Goal: Information Seeking & Learning: Check status

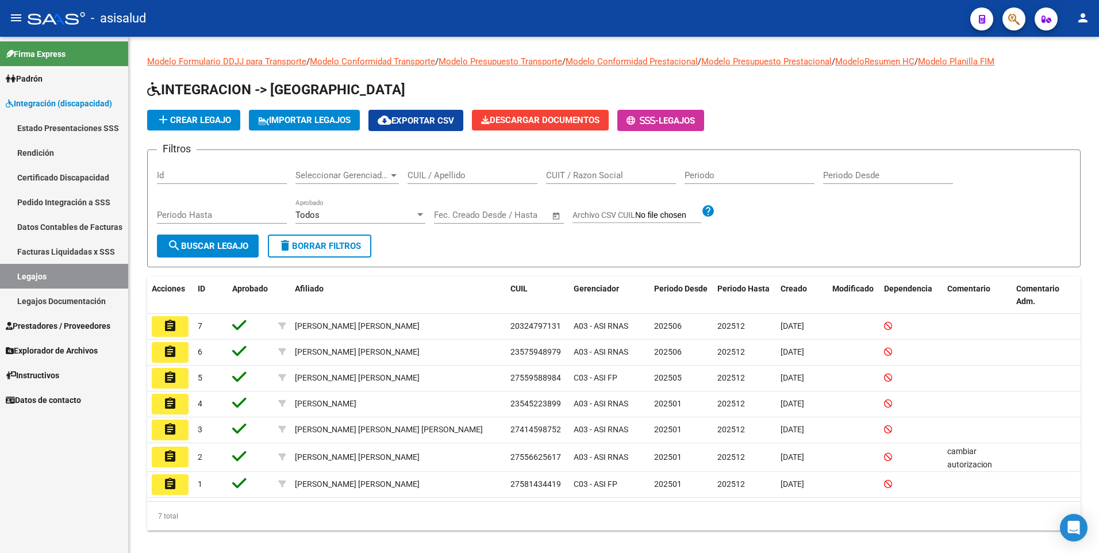
click at [1080, 14] on mat-icon "person" at bounding box center [1083, 18] width 14 height 14
click at [1063, 76] on button "exit_to_app Salir" at bounding box center [1059, 76] width 70 height 28
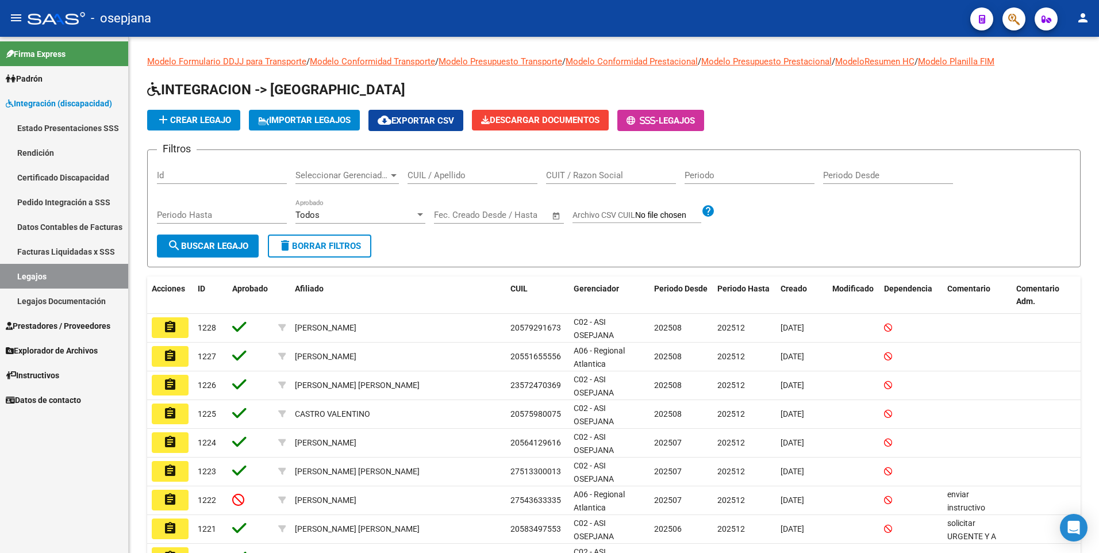
scroll to position [57, 0]
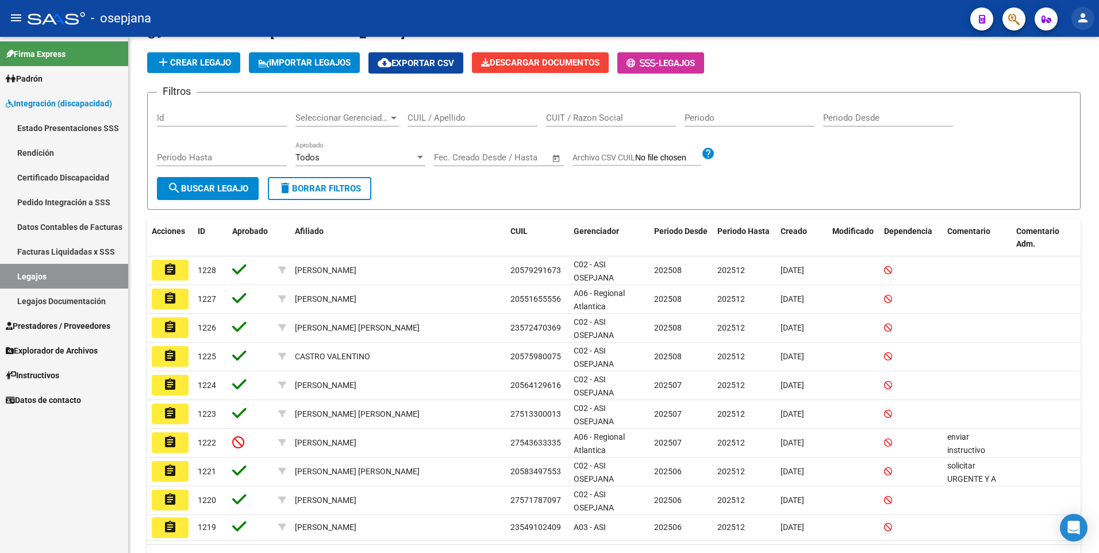
click at [1079, 18] on mat-icon "person" at bounding box center [1083, 18] width 14 height 14
click at [1066, 75] on button "exit_to_app Salir" at bounding box center [1059, 76] width 70 height 28
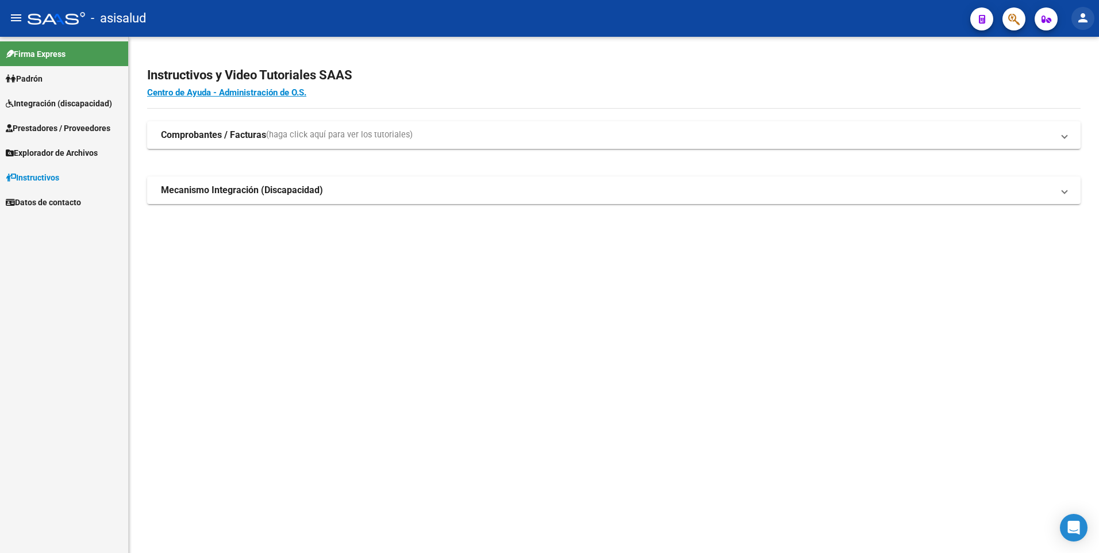
click at [1098, 14] on html "menu - asisalud person Firma Express Padrón Afiliados Empadronados Doc. Respald…" at bounding box center [549, 276] width 1099 height 553
click at [1081, 17] on mat-icon "person" at bounding box center [1083, 18] width 14 height 14
click at [1078, 64] on button "exit_to_app Salir" at bounding box center [1059, 76] width 70 height 28
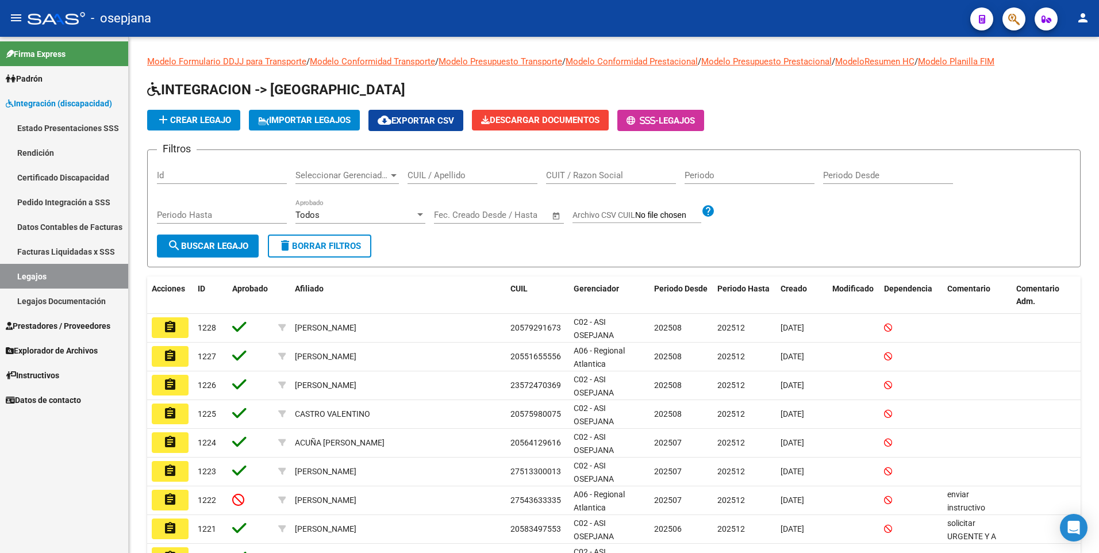
click at [1080, 13] on mat-icon "person" at bounding box center [1083, 18] width 14 height 14
click at [1071, 45] on button "person Mi Perfil" at bounding box center [1059, 48] width 70 height 28
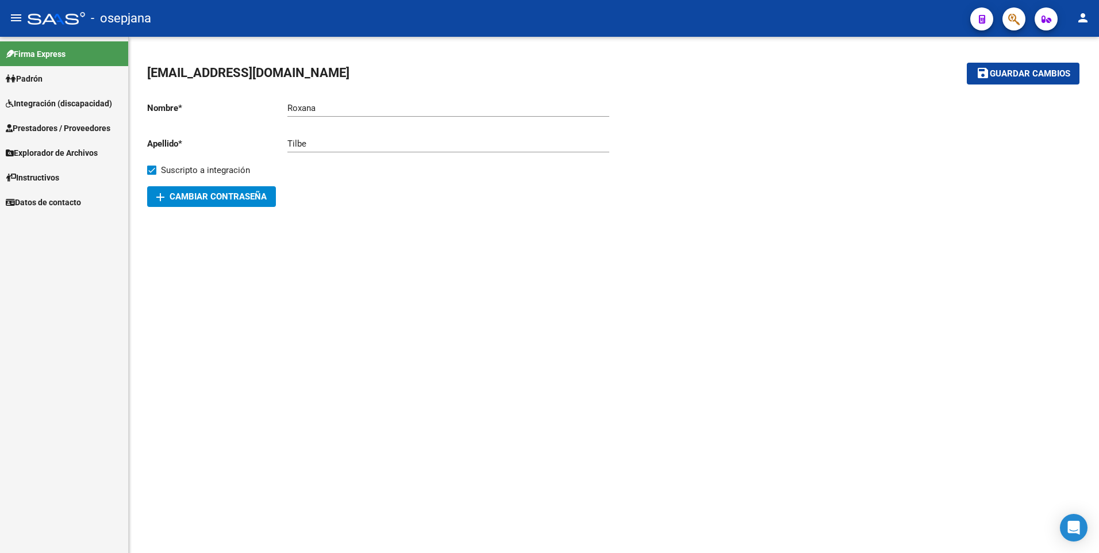
click at [72, 99] on span "Integración (discapacidad)" at bounding box center [59, 103] width 106 height 13
click at [73, 105] on span "Integración (discapacidad)" at bounding box center [59, 103] width 106 height 13
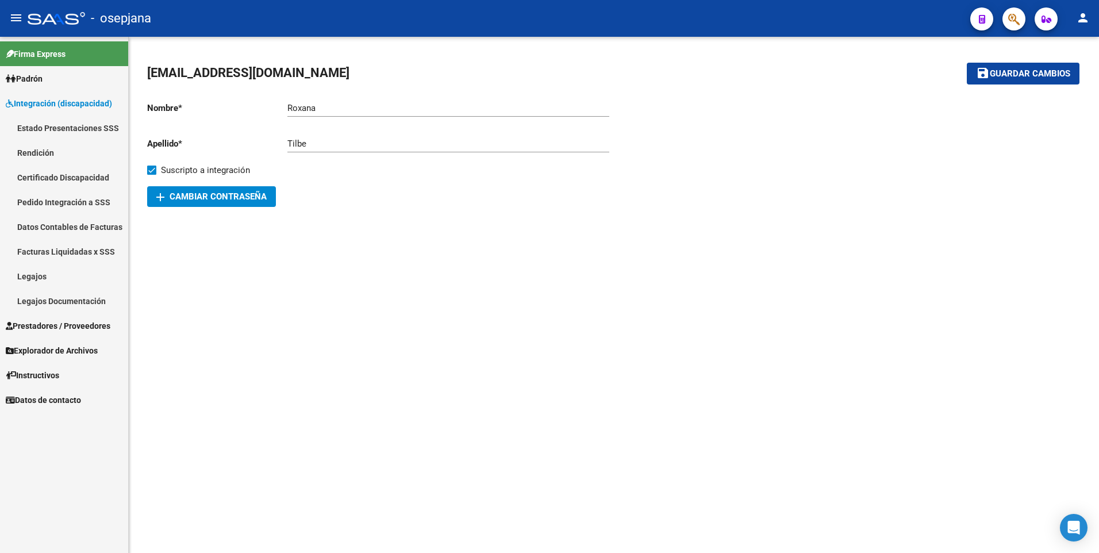
click at [60, 326] on span "Prestadores / Proveedores" at bounding box center [58, 326] width 105 height 13
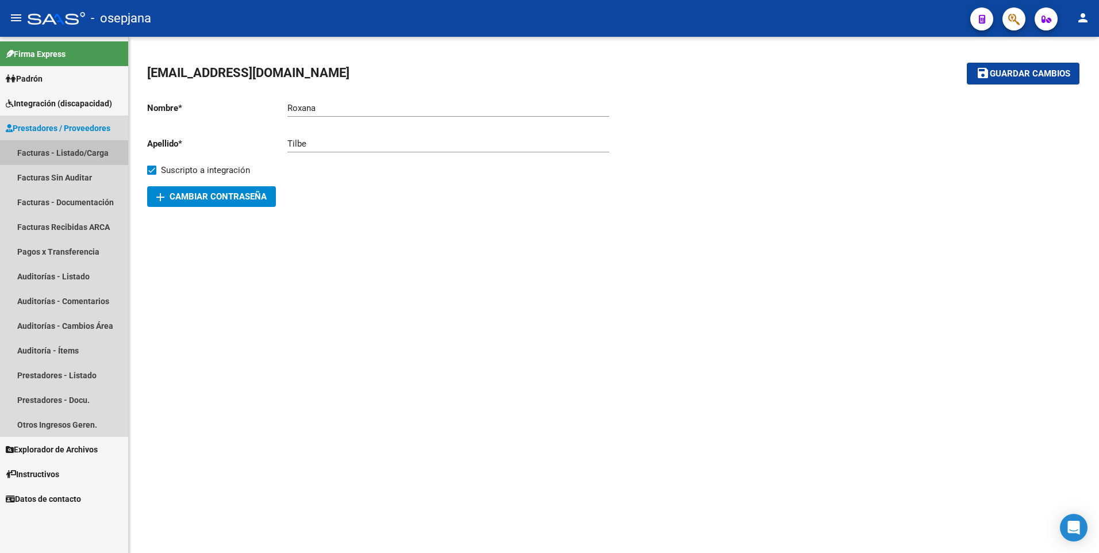
click at [48, 152] on link "Facturas - Listado/Carga" at bounding box center [64, 152] width 128 height 25
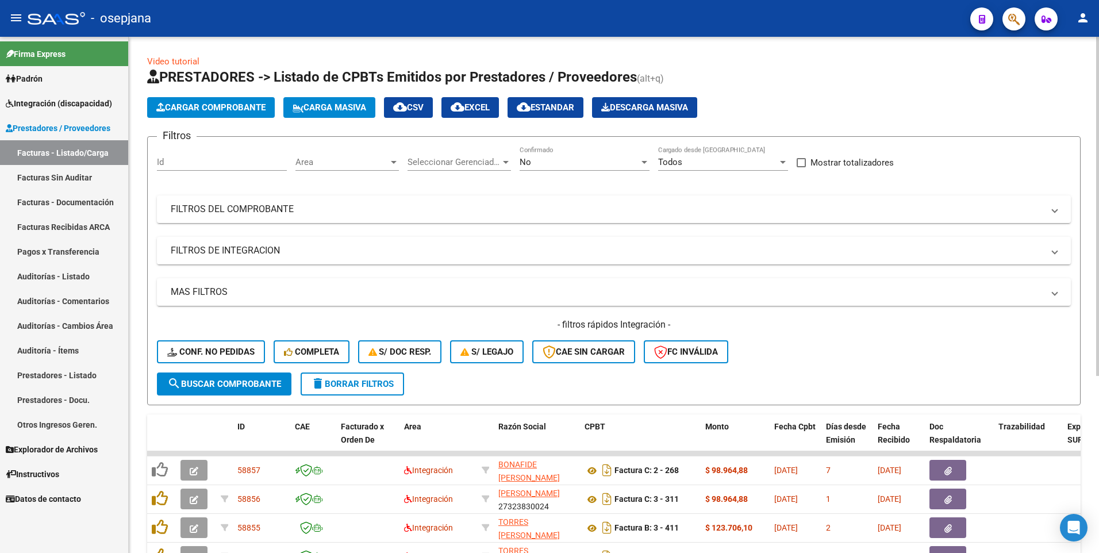
click at [362, 160] on span "Area" at bounding box center [341, 162] width 93 height 10
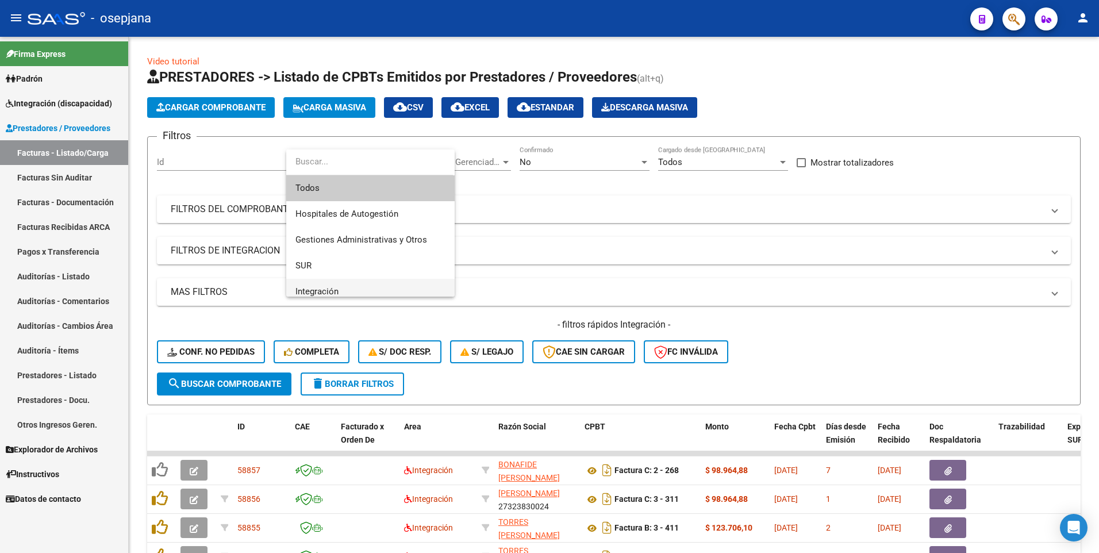
click at [366, 291] on span "Integración" at bounding box center [370, 292] width 150 height 26
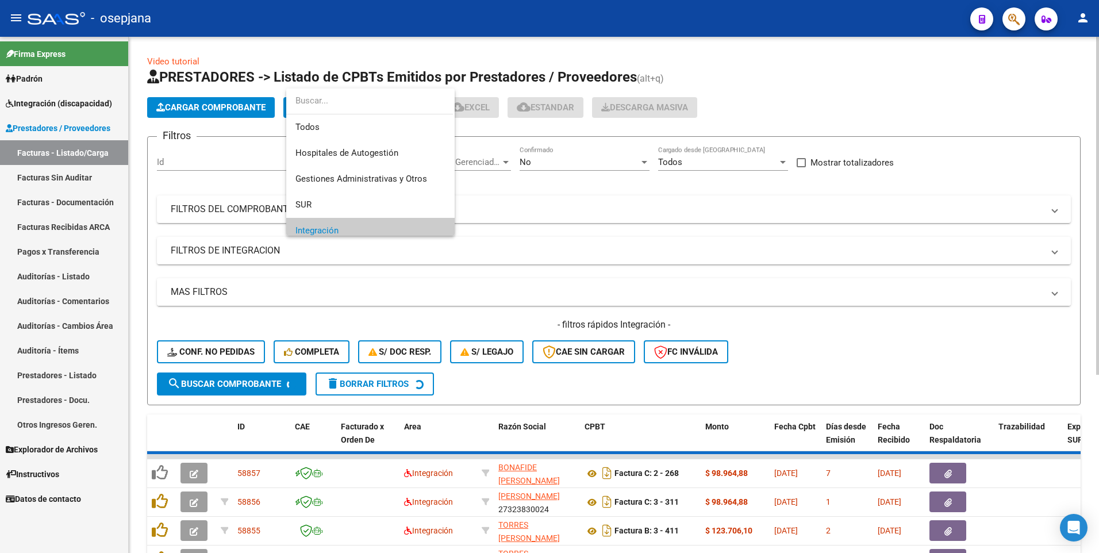
scroll to position [69, 0]
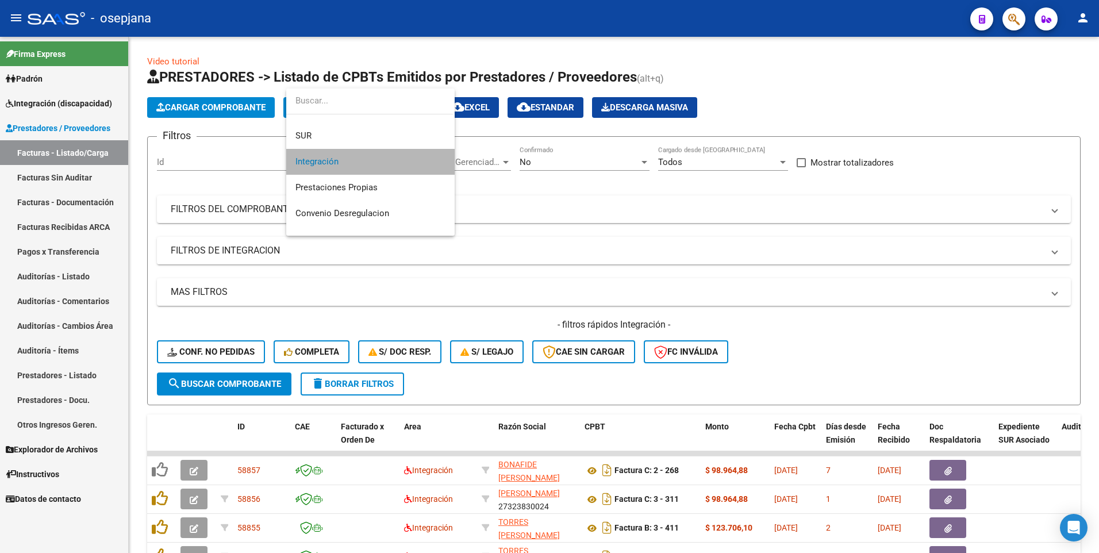
click at [394, 159] on span "Integración" at bounding box center [370, 162] width 150 height 26
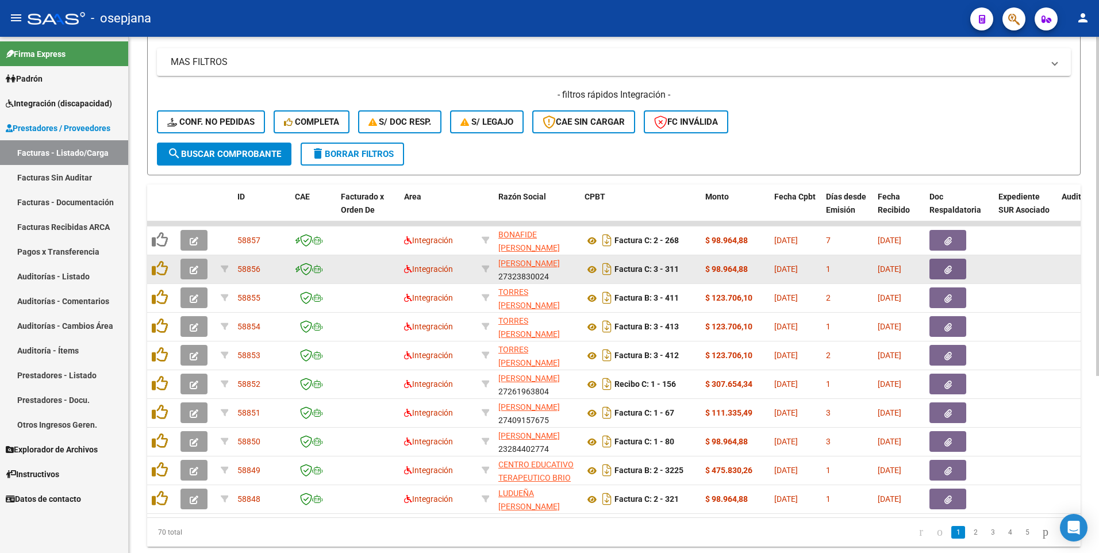
scroll to position [269, 0]
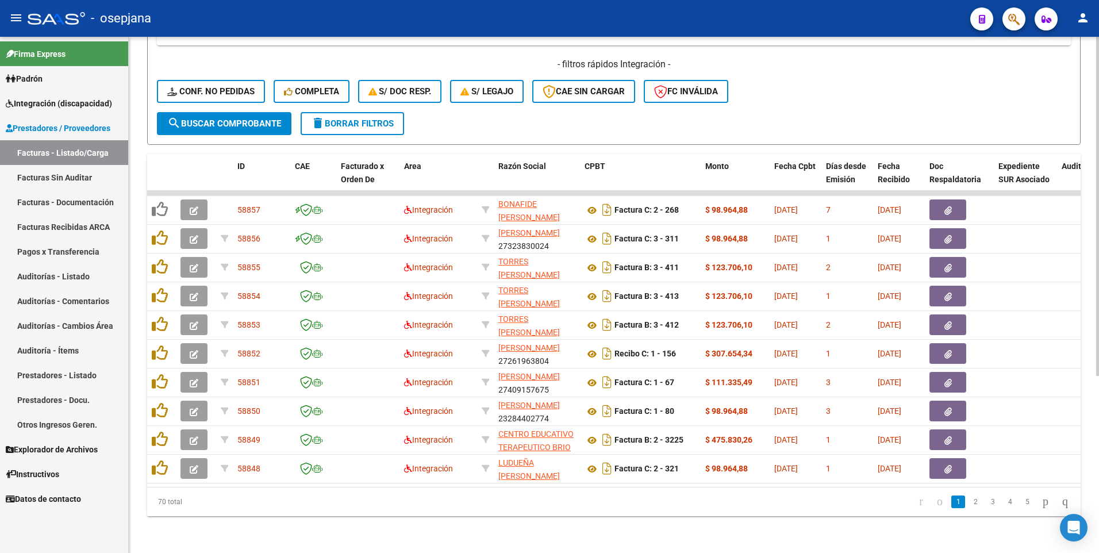
click at [1020, 501] on link "5" at bounding box center [1027, 501] width 14 height 13
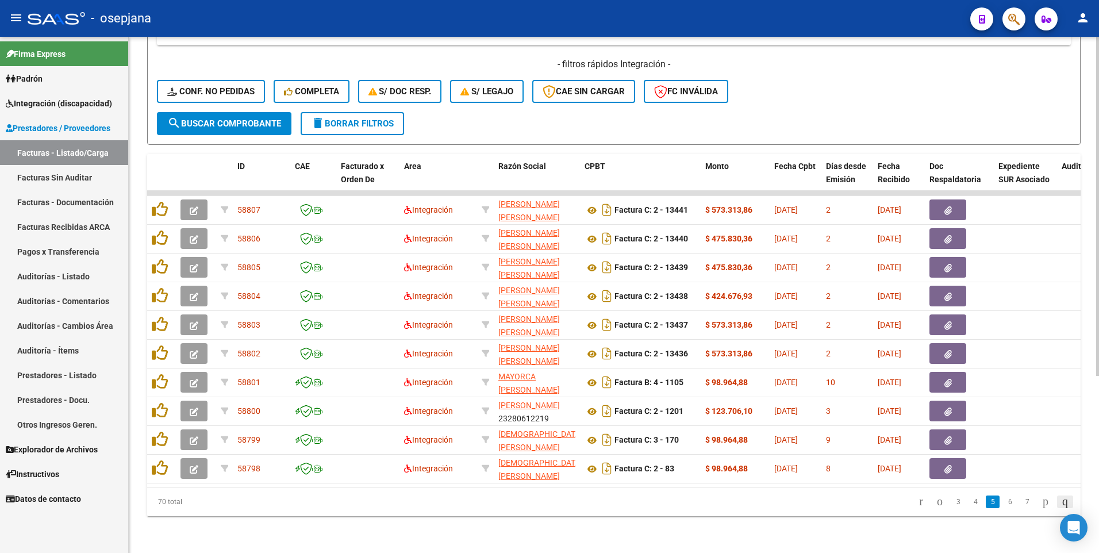
click at [1062, 499] on icon "go to last page" at bounding box center [1064, 501] width 9 height 14
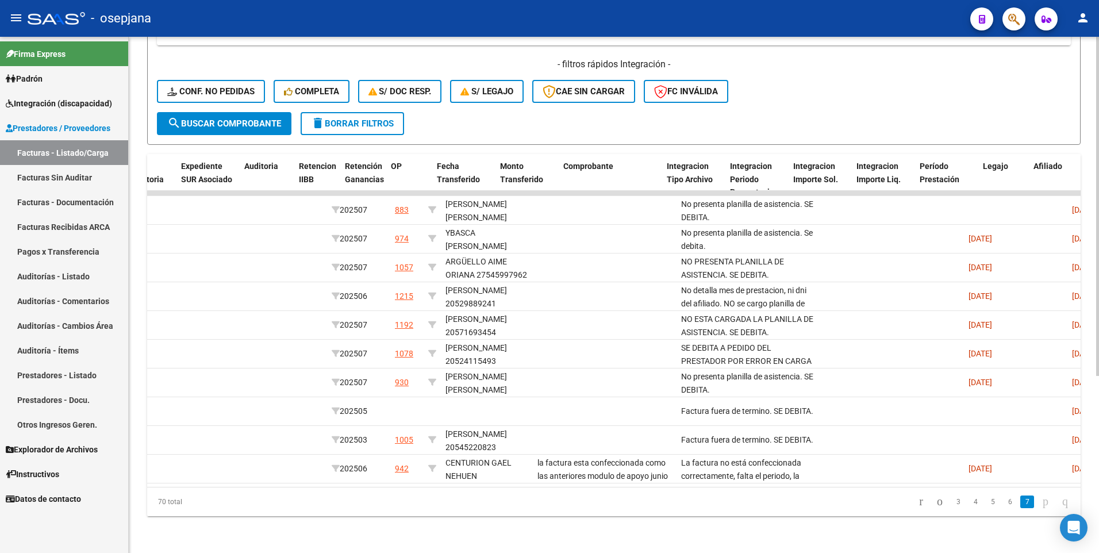
scroll to position [0, 0]
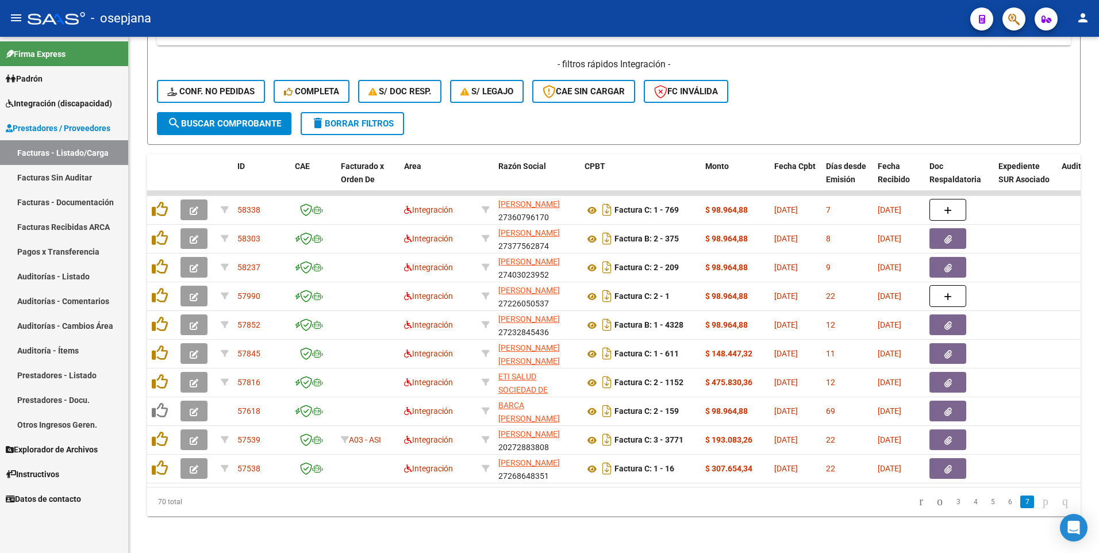
click at [32, 100] on span "Integración (discapacidad)" at bounding box center [59, 103] width 106 height 13
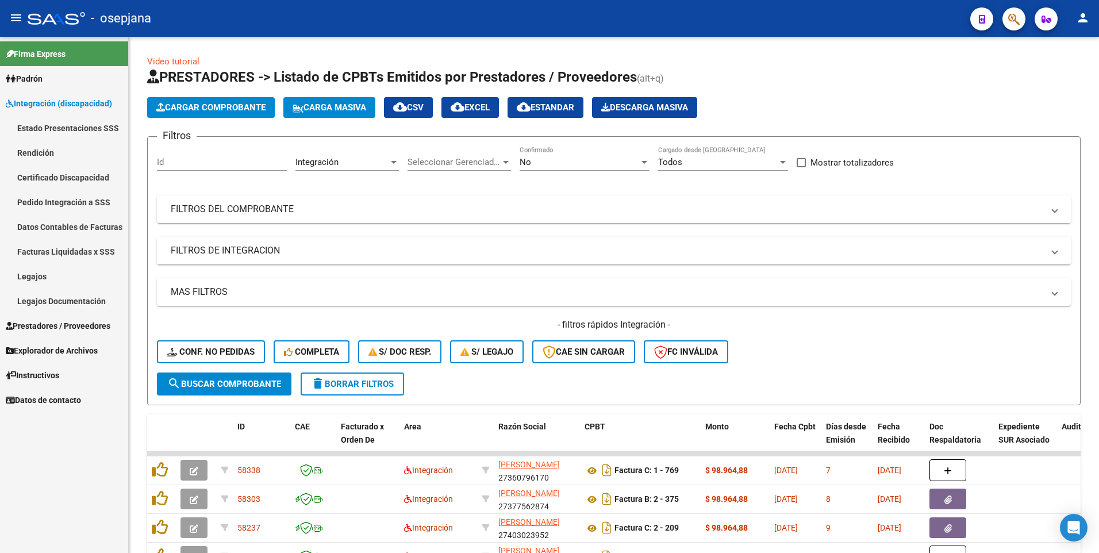
click at [30, 72] on span "Padrón" at bounding box center [24, 78] width 37 height 13
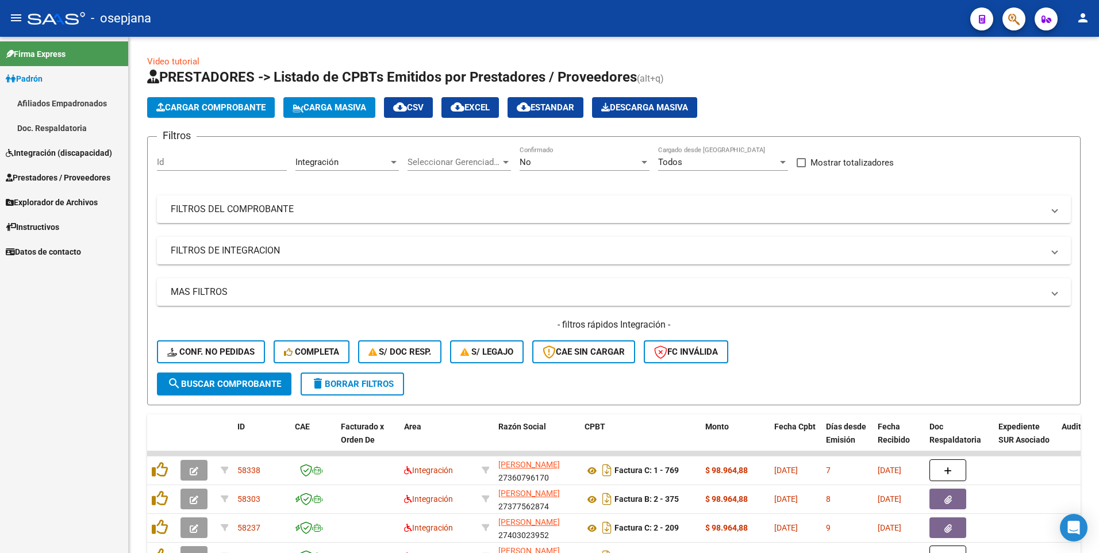
click at [49, 81] on link "Padrón" at bounding box center [64, 78] width 128 height 25
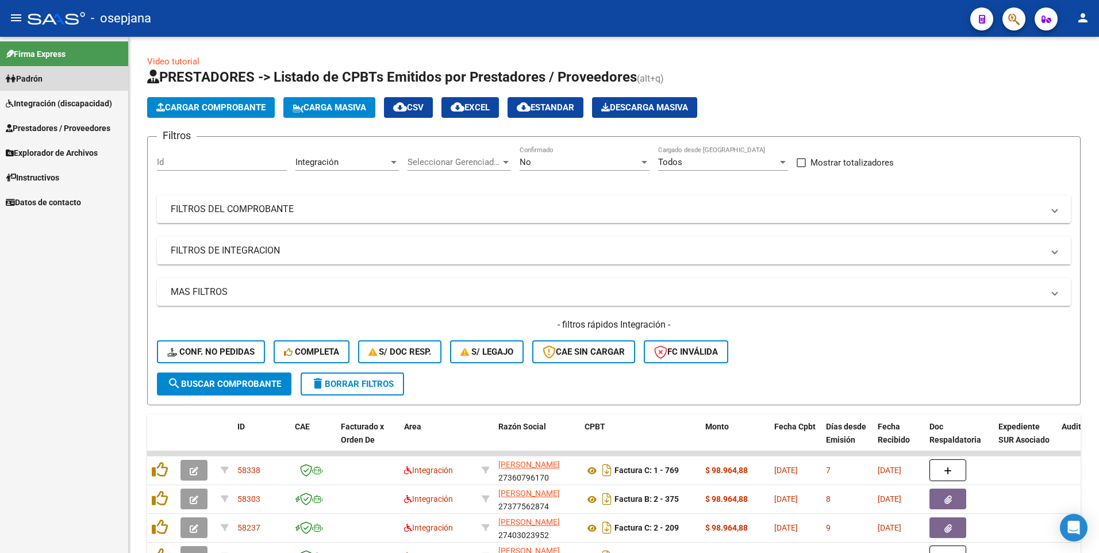
click at [49, 81] on link "Padrón" at bounding box center [64, 78] width 128 height 25
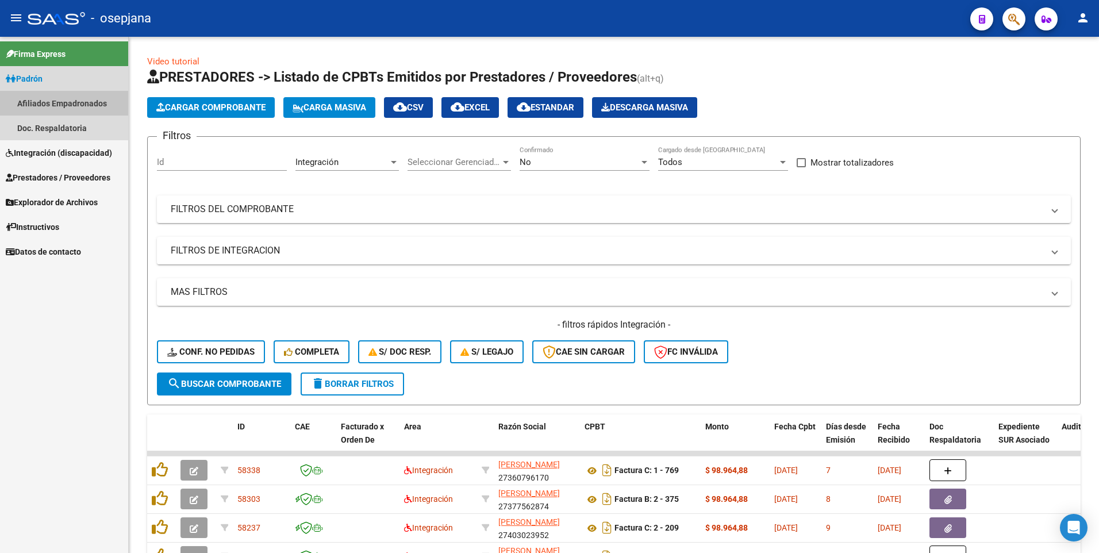
click at [54, 103] on link "Afiliados Empadronados" at bounding box center [64, 103] width 128 height 25
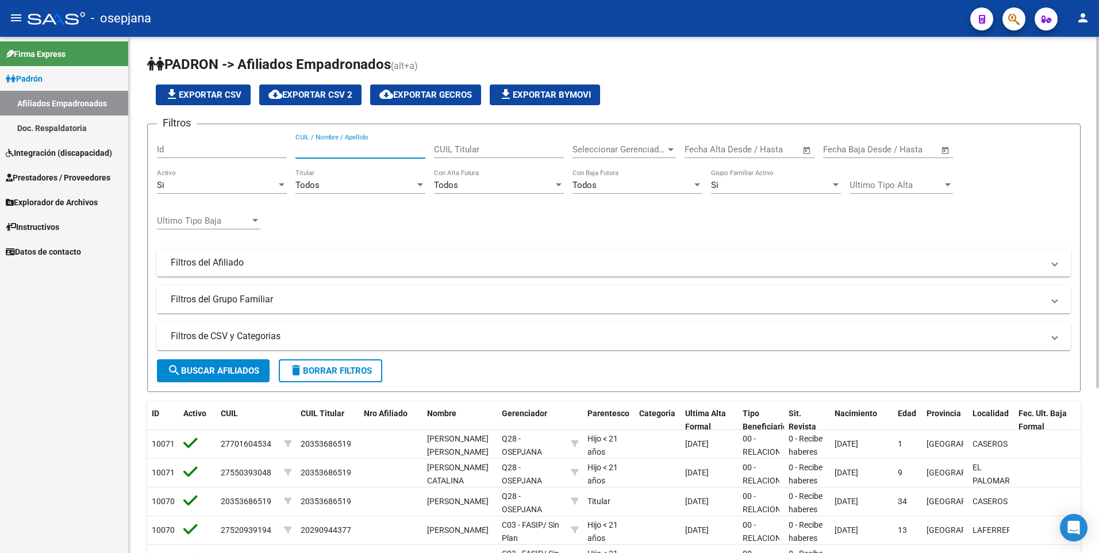
click at [329, 152] on input "CUIL / Nombre / Apellido" at bounding box center [360, 149] width 130 height 10
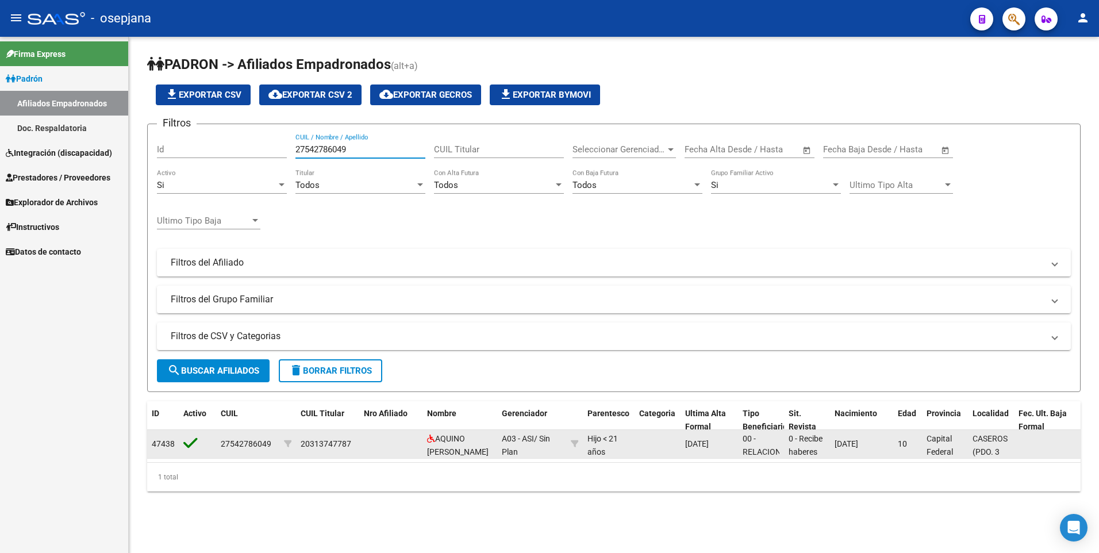
type input "27542786049"
drag, startPoint x: 302, startPoint y: 444, endPoint x: 352, endPoint y: 445, distance: 50.6
click at [352, 445] on div "20313747787" at bounding box center [328, 443] width 54 height 13
drag, startPoint x: 352, startPoint y: 445, endPoint x: 344, endPoint y: 444, distance: 8.1
copy div "20313747787"
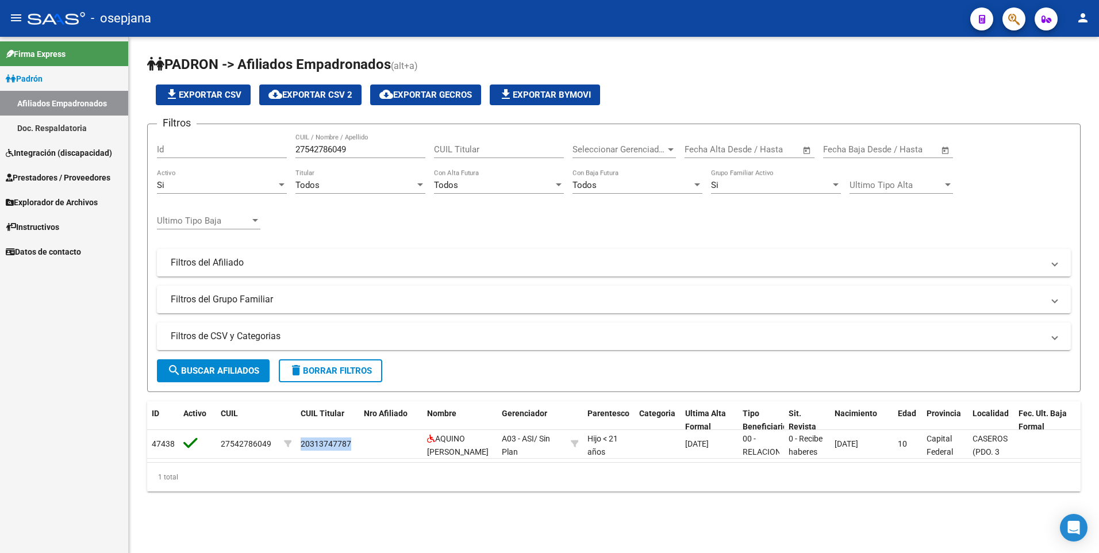
click at [28, 156] on span "Integración (discapacidad)" at bounding box center [59, 153] width 106 height 13
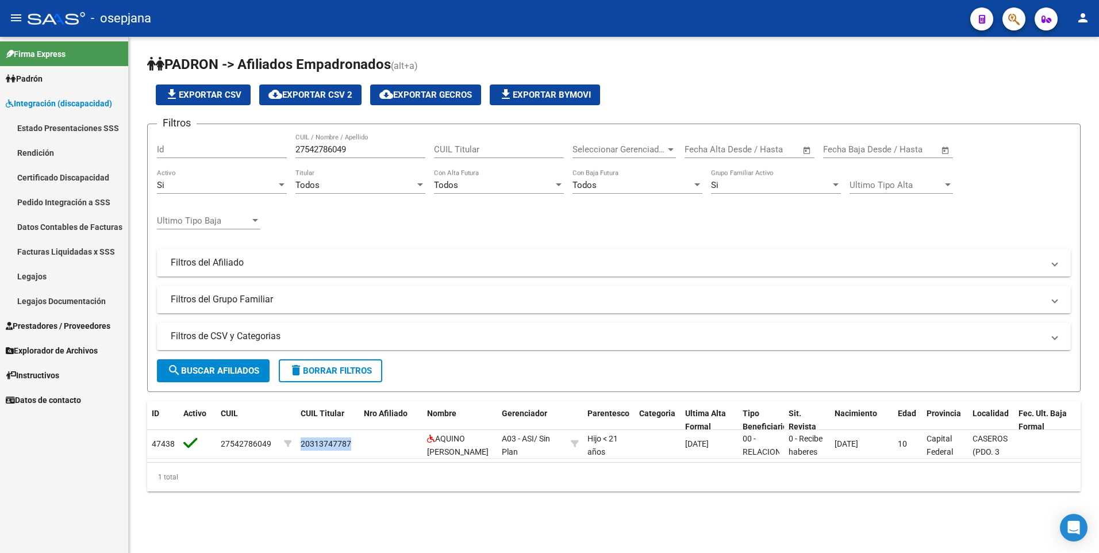
click at [29, 276] on link "Legajos" at bounding box center [64, 276] width 128 height 25
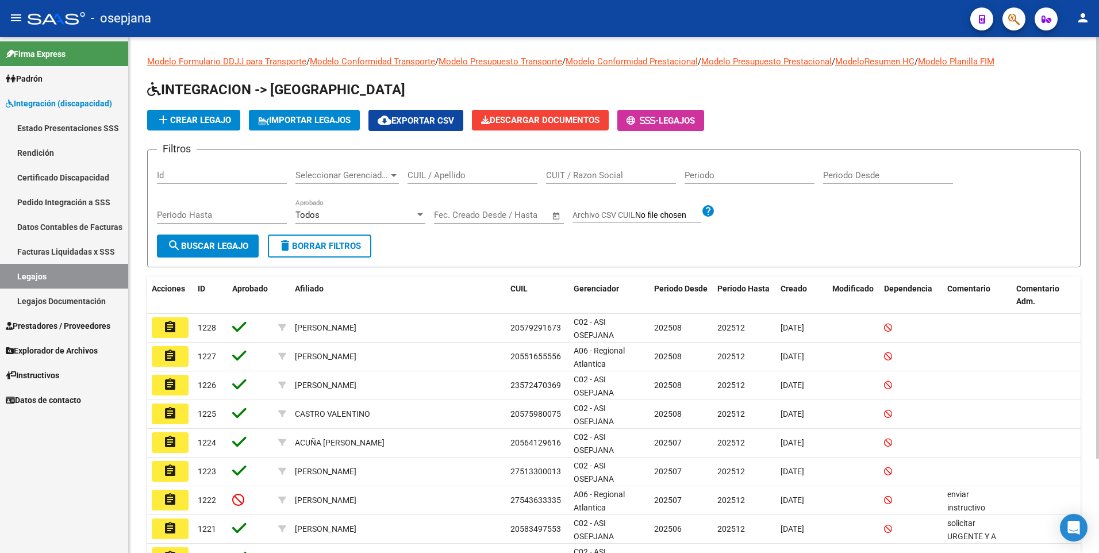
click at [506, 179] on input "CUIL / Apellido" at bounding box center [472, 175] width 130 height 10
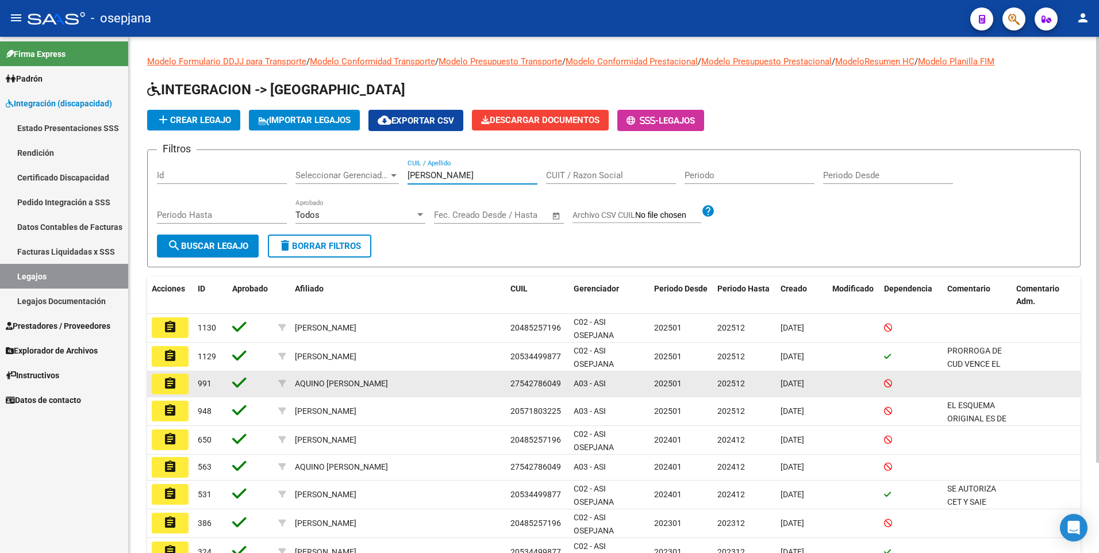
type input "aquino"
click at [172, 384] on mat-icon "assignment" at bounding box center [170, 383] width 14 height 14
